Goal: Check status: Check status

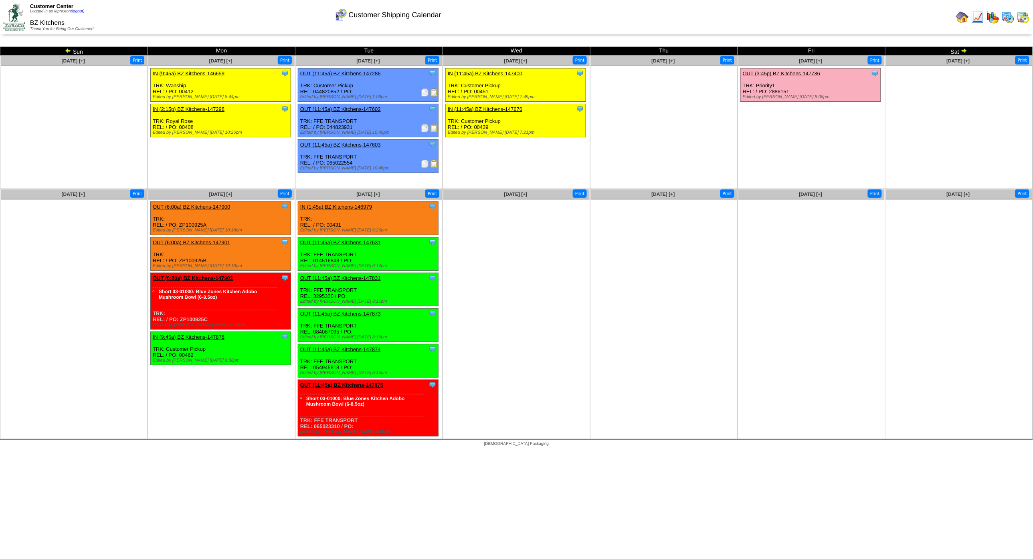
click at [1005, 17] on img at bounding box center [1008, 17] width 13 height 13
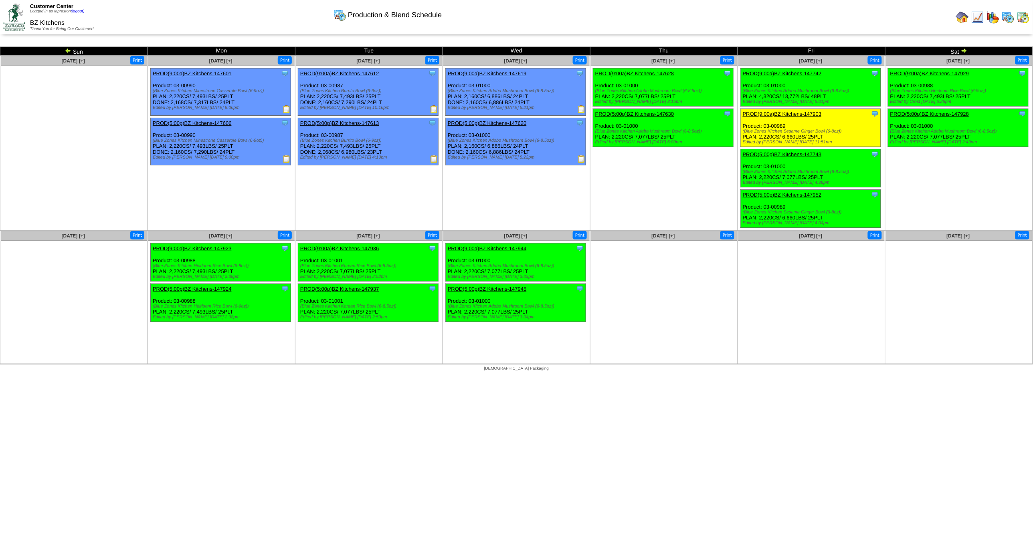
click at [67, 49] on img at bounding box center [68, 50] width 6 height 6
